Goal: Task Accomplishment & Management: Use online tool/utility

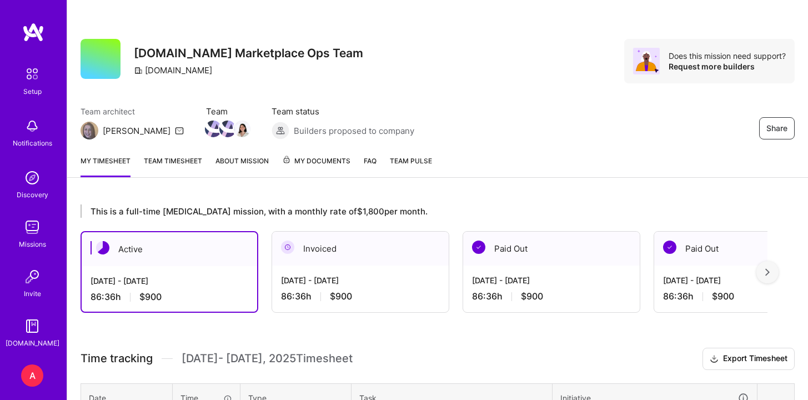
scroll to position [205, 0]
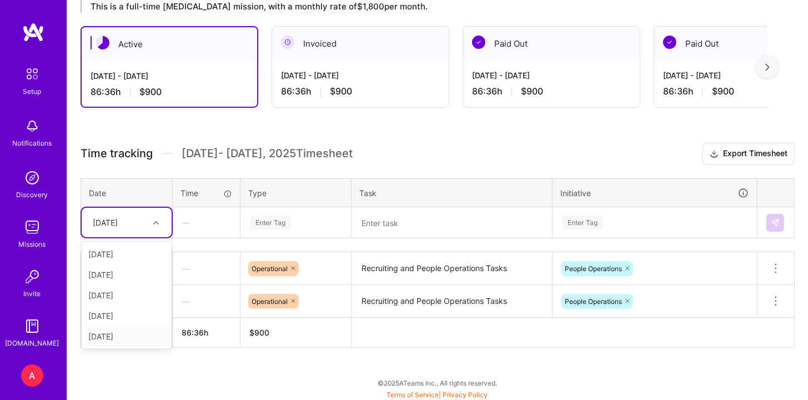
click at [129, 337] on div "[DATE]" at bounding box center [127, 336] width 90 height 21
click at [393, 266] on textarea "Recruiting and People Operations Tasks" at bounding box center [452, 268] width 198 height 31
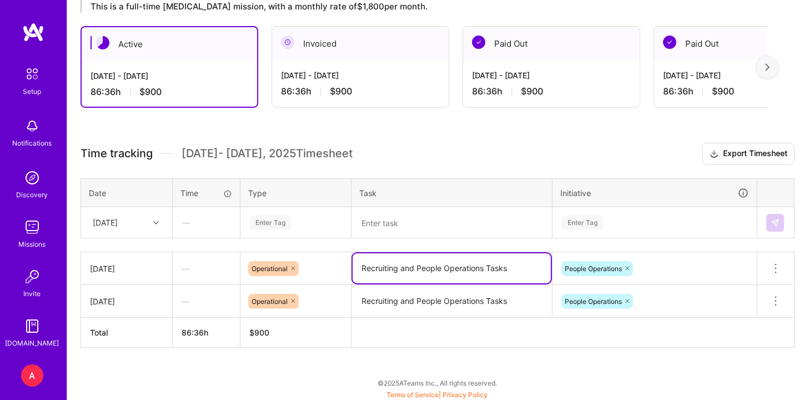
click at [393, 266] on textarea "Recruiting and People Operations Tasks" at bounding box center [452, 268] width 198 height 30
click at [296, 219] on div "Enter Tag" at bounding box center [296, 223] width 94 height 14
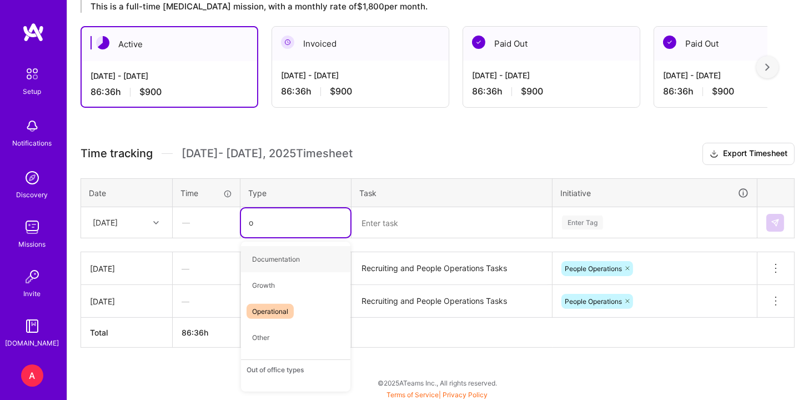
type input "op"
click at [309, 261] on div "Operational" at bounding box center [295, 259] width 109 height 26
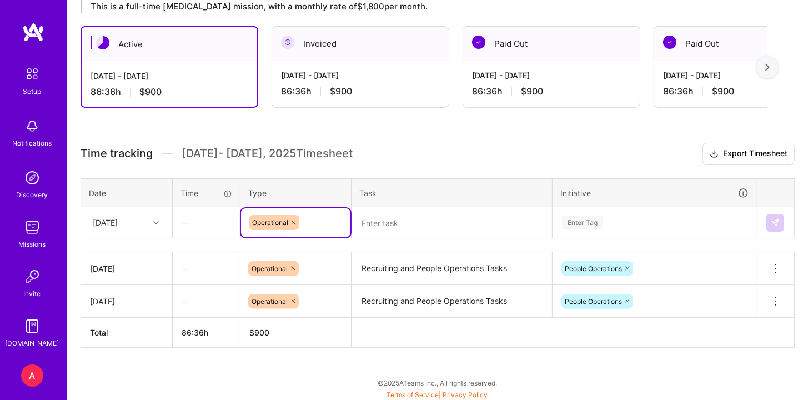
click at [438, 202] on th "Task" at bounding box center [452, 192] width 201 height 29
click at [419, 223] on textarea at bounding box center [452, 222] width 198 height 29
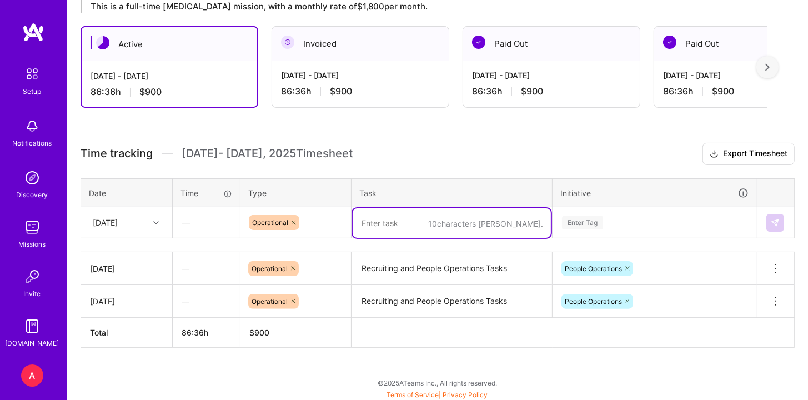
paste textarea "Recruiting and People Operations Tasks"
type textarea "Recruiting and People Operations Tasks"
click at [618, 216] on div "Enter Tag" at bounding box center [654, 222] width 203 height 29
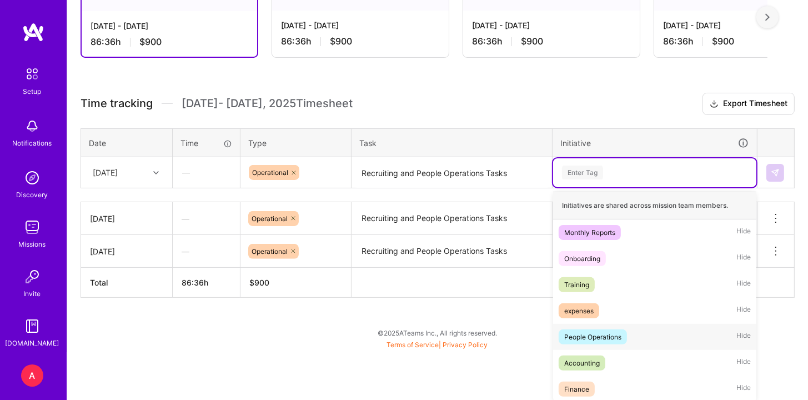
click at [633, 328] on div "People Operations Hide" at bounding box center [654, 337] width 203 height 26
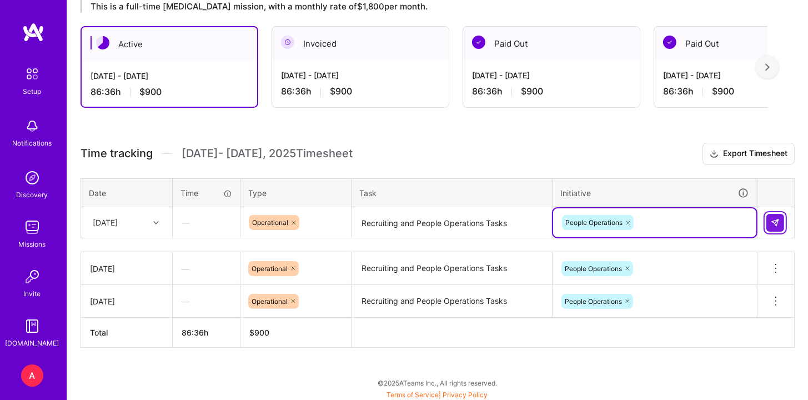
click at [782, 226] on button at bounding box center [776, 223] width 18 height 18
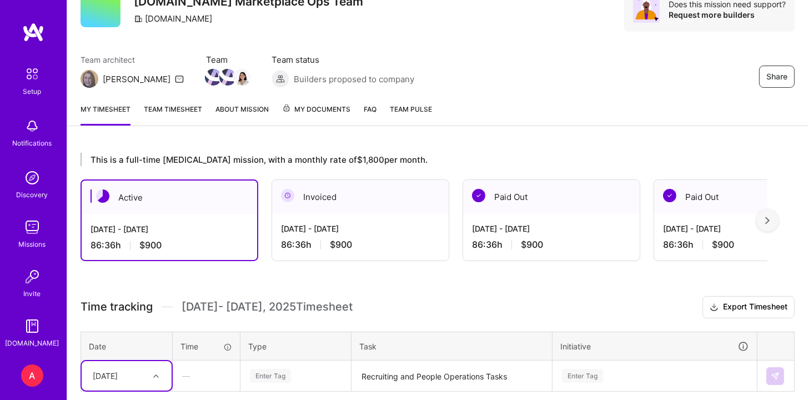
scroll to position [47, 0]
